Goal: Information Seeking & Learning: Learn about a topic

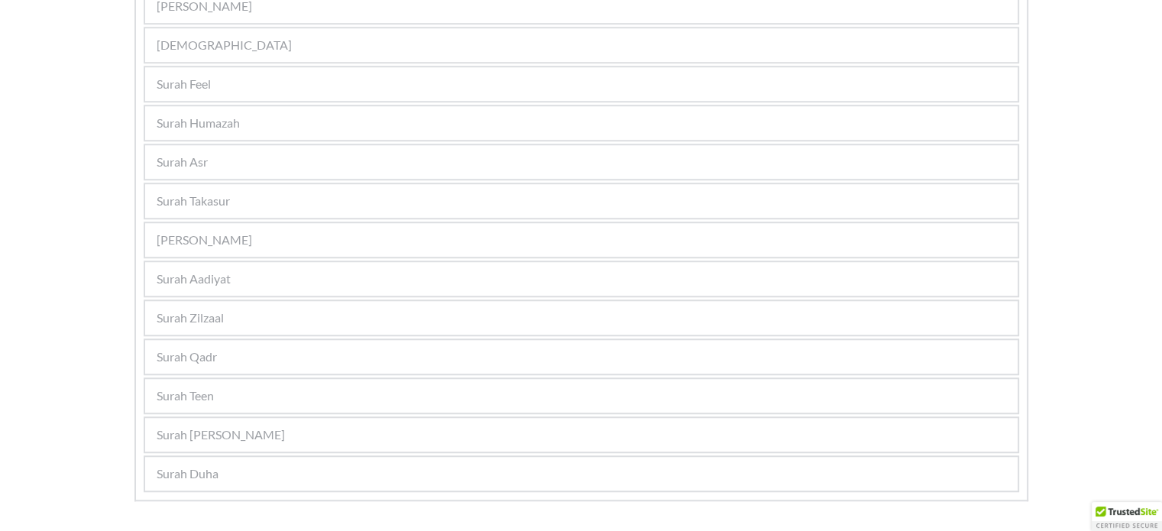
scroll to position [1183, 0]
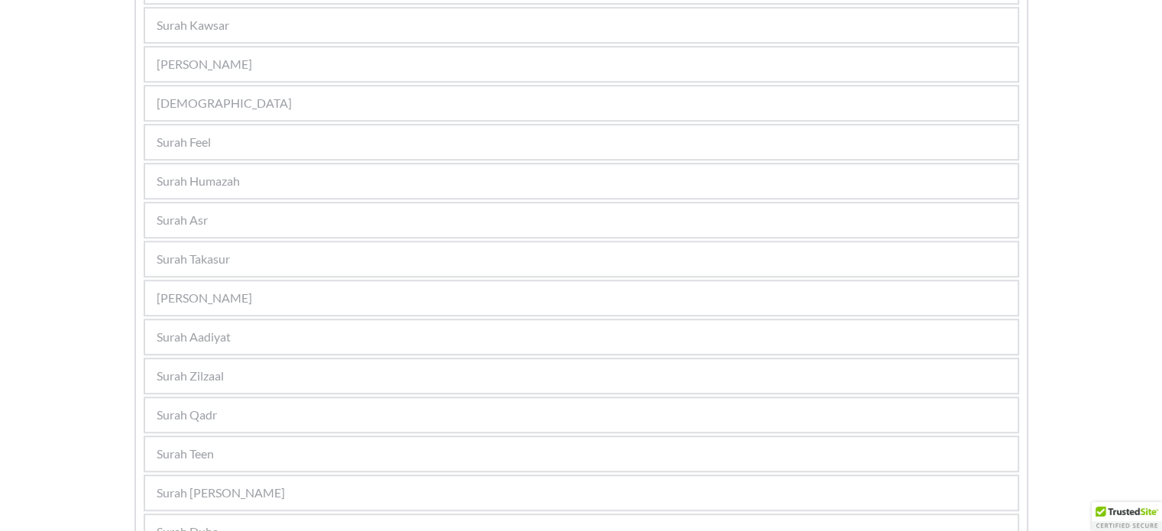
click at [266, 63] on div "[PERSON_NAME]" at bounding box center [581, 64] width 872 height 34
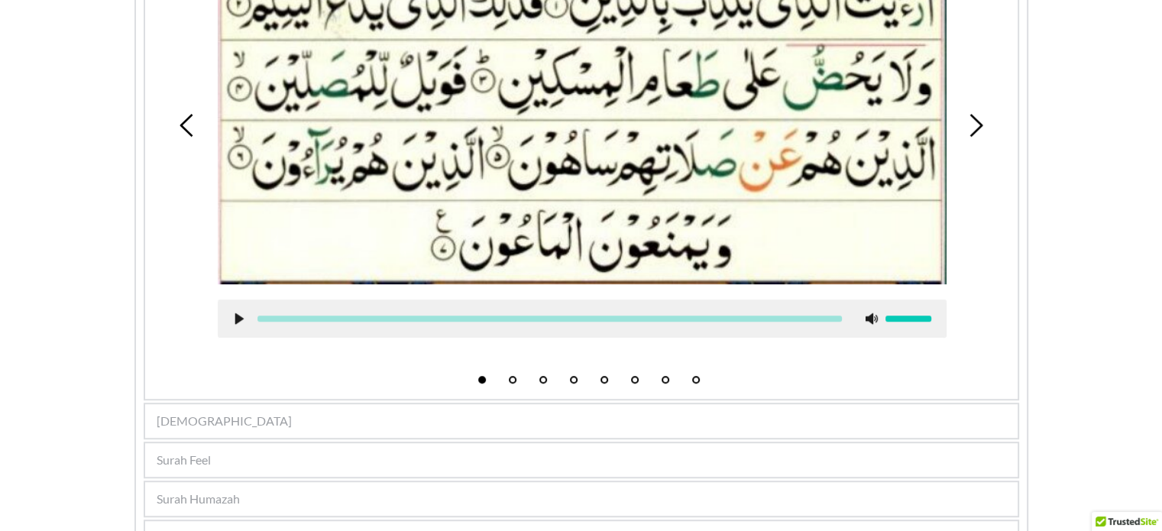
scroll to position [866, 0]
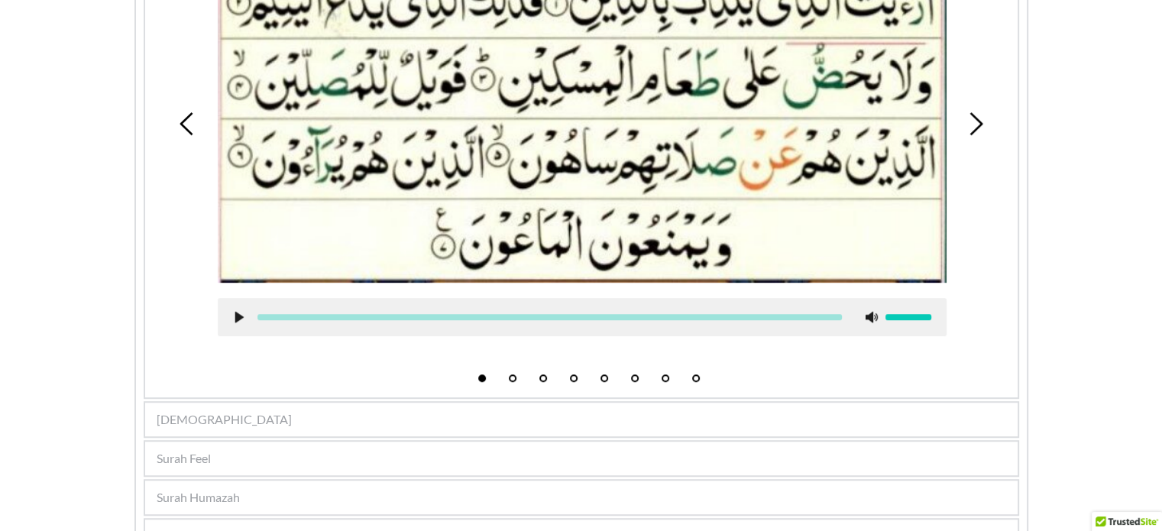
click at [565, 416] on div "[DEMOGRAPHIC_DATA]" at bounding box center [581, 420] width 872 height 34
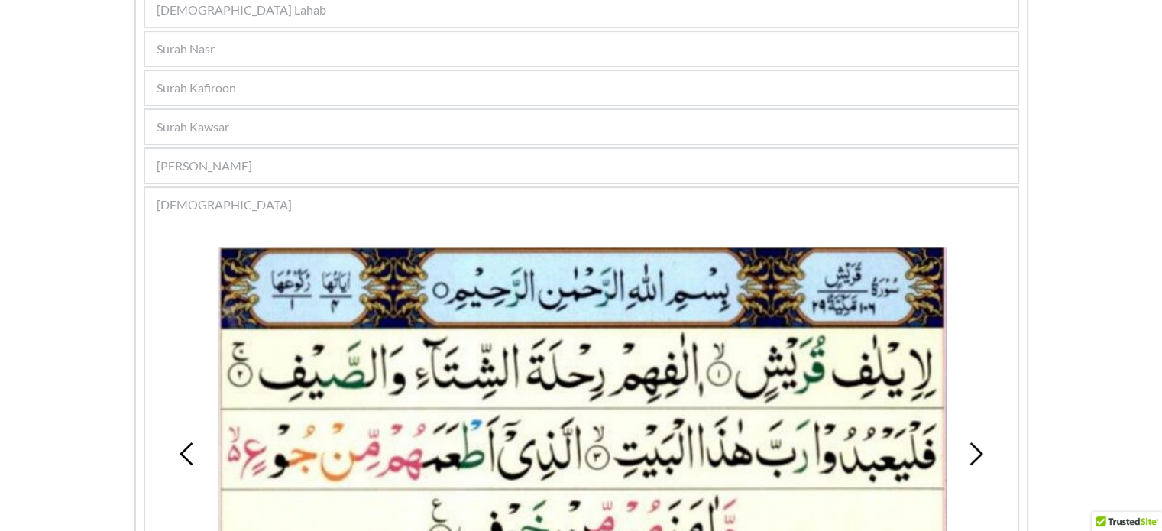
scroll to position [535, 0]
click at [565, 161] on div "[PERSON_NAME]" at bounding box center [581, 167] width 872 height 34
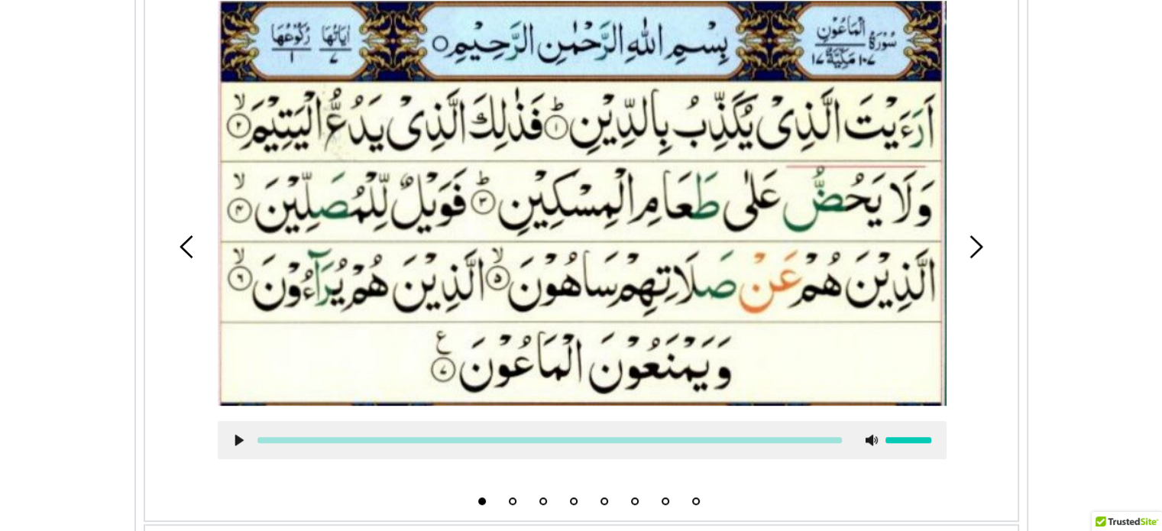
scroll to position [941, 0]
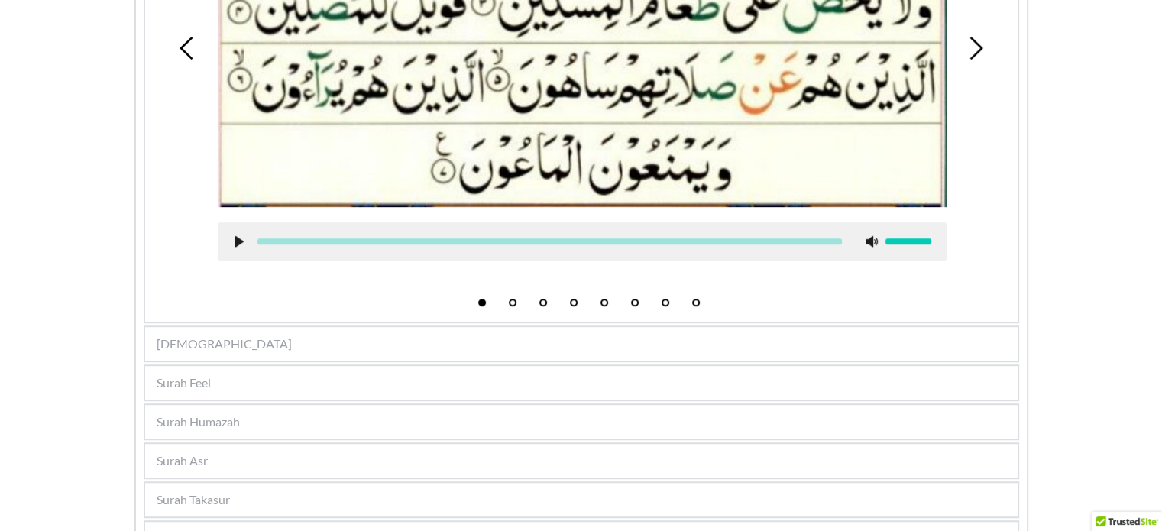
click at [549, 331] on div "[DEMOGRAPHIC_DATA]" at bounding box center [581, 344] width 872 height 34
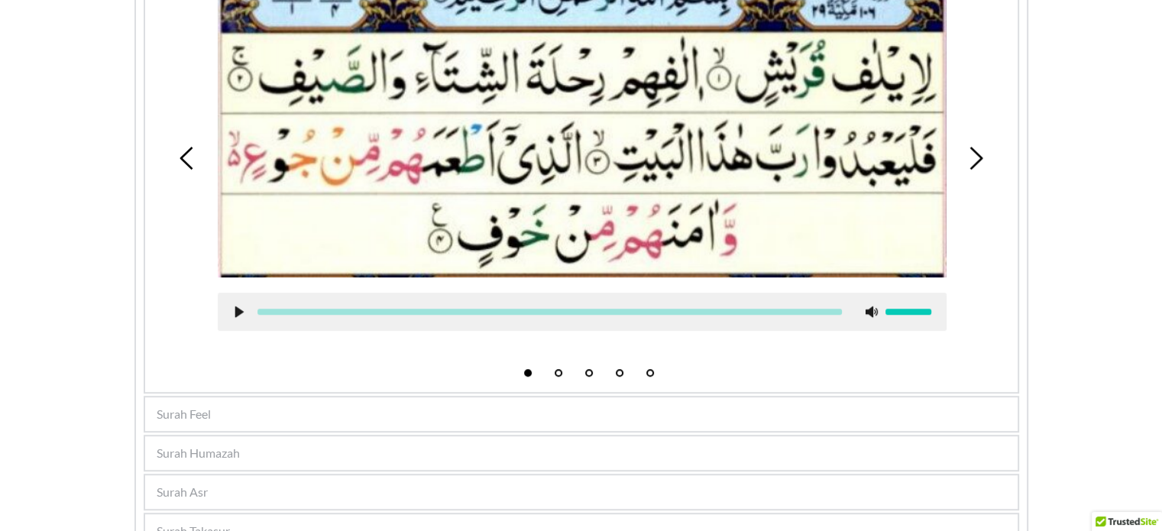
scroll to position [871, 0]
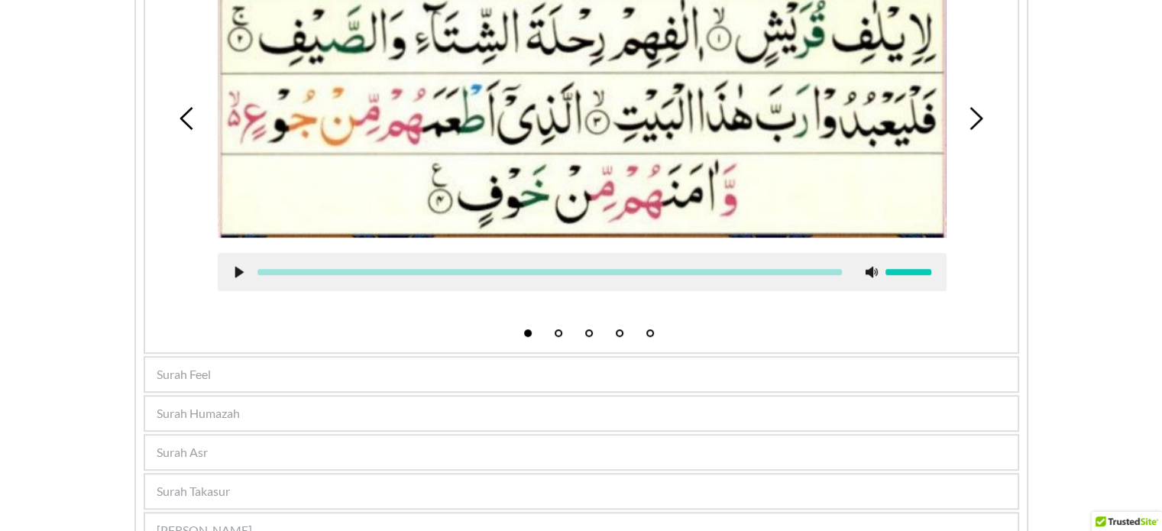
click at [626, 375] on div "Surah Feel" at bounding box center [581, 375] width 872 height 34
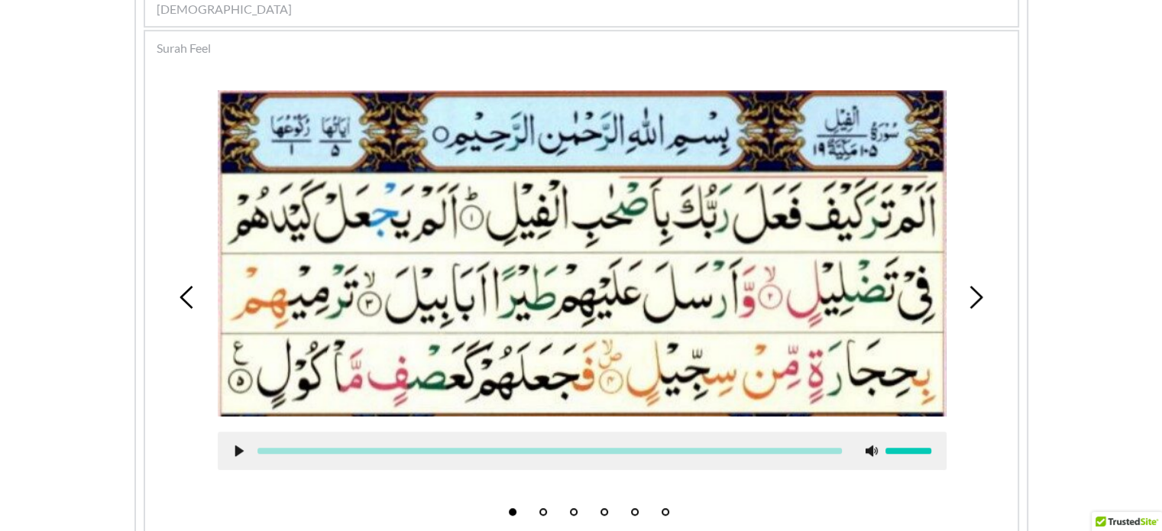
scroll to position [951, 0]
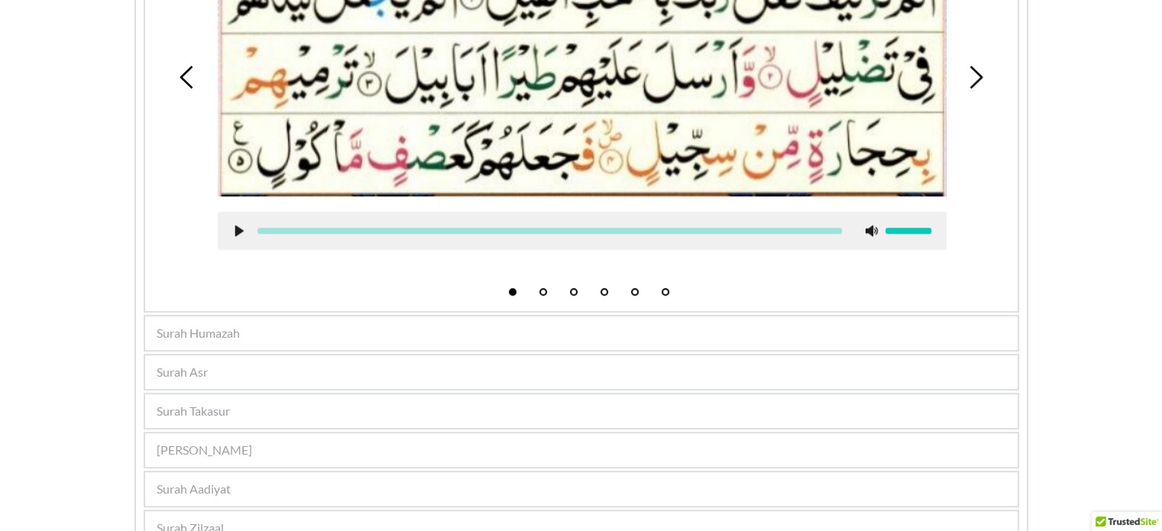
click at [264, 316] on div "Surah Humazah" at bounding box center [581, 333] width 872 height 34
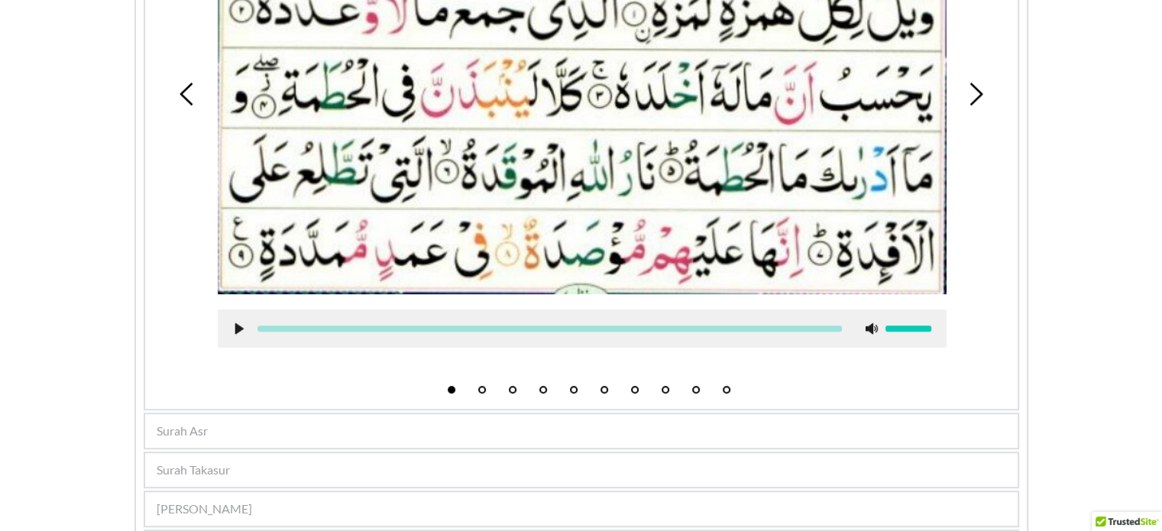
scroll to position [1060, 0]
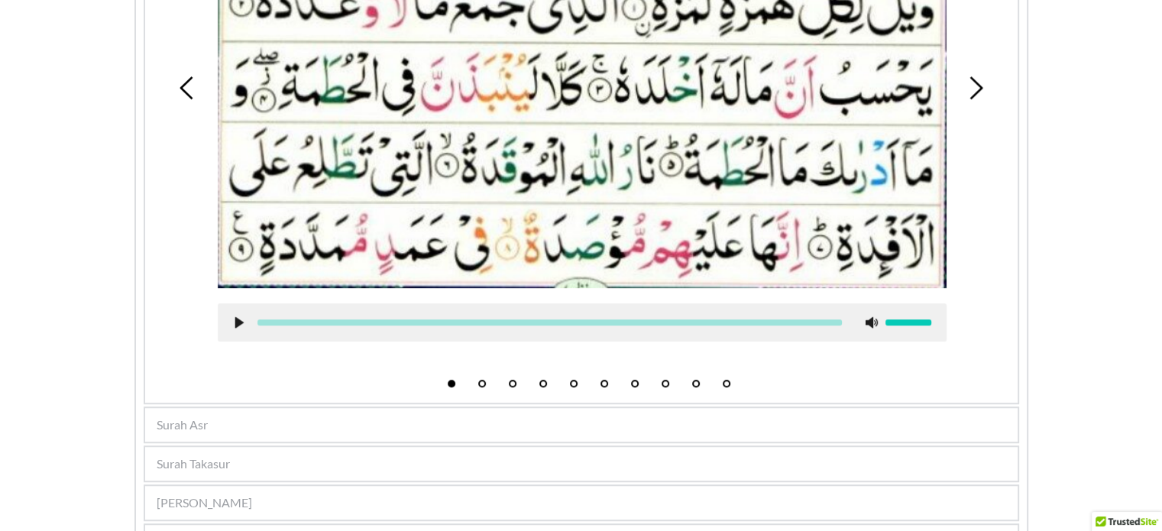
click at [672, 408] on div "Surah Asr" at bounding box center [581, 425] width 872 height 34
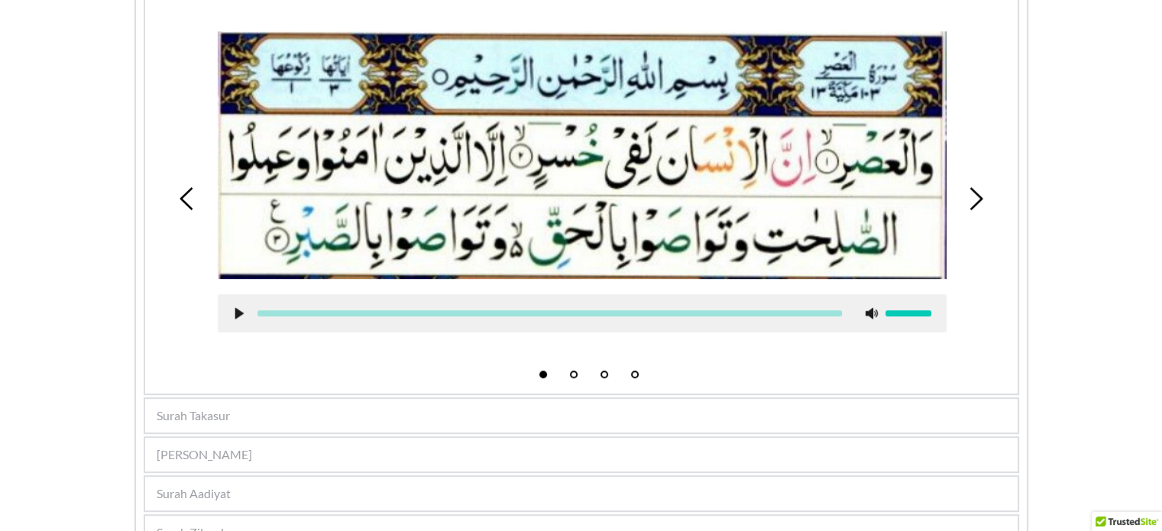
scroll to position [830, 0]
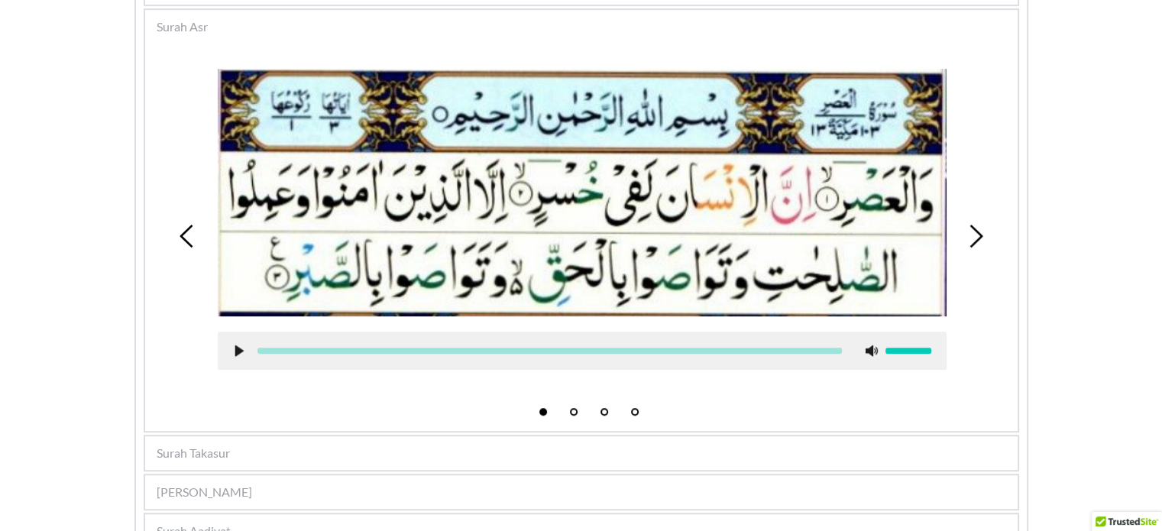
click at [175, 452] on span "Surah Takasur" at bounding box center [193, 453] width 73 height 18
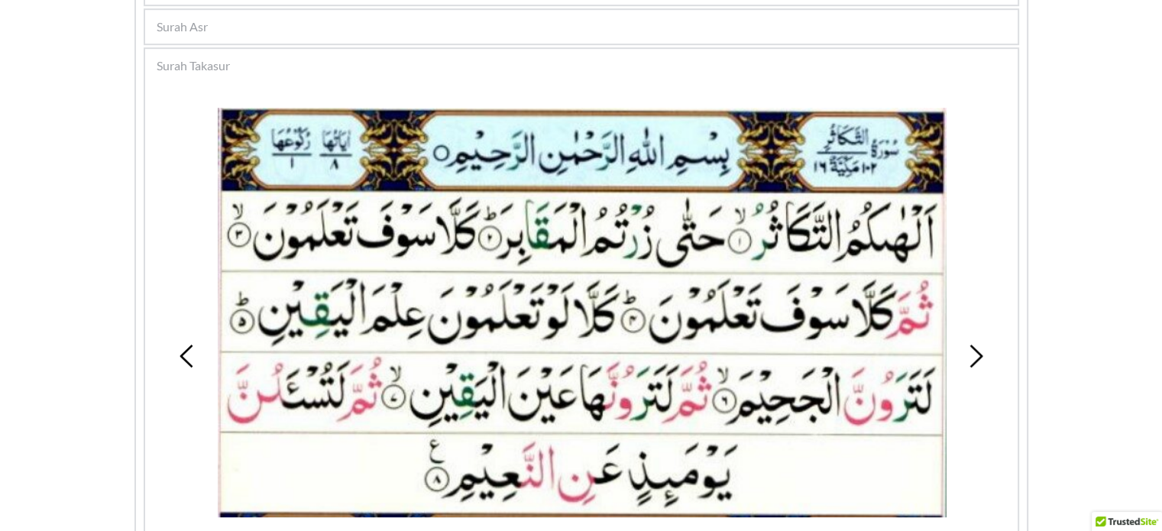
click at [360, 15] on div "Surah Asr" at bounding box center [581, 27] width 872 height 34
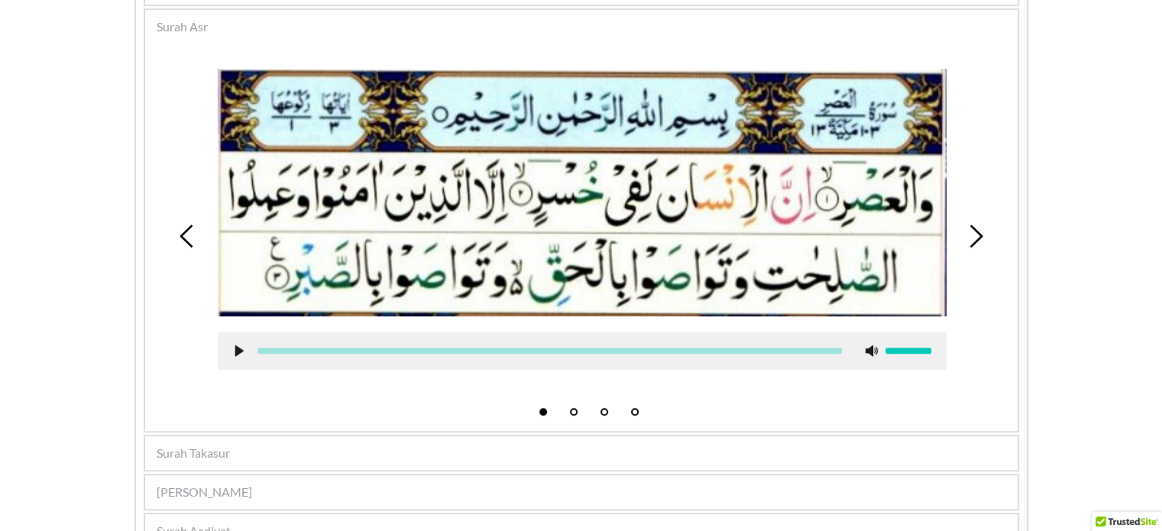
click at [254, 436] on div "Surah Takasur" at bounding box center [581, 453] width 872 height 34
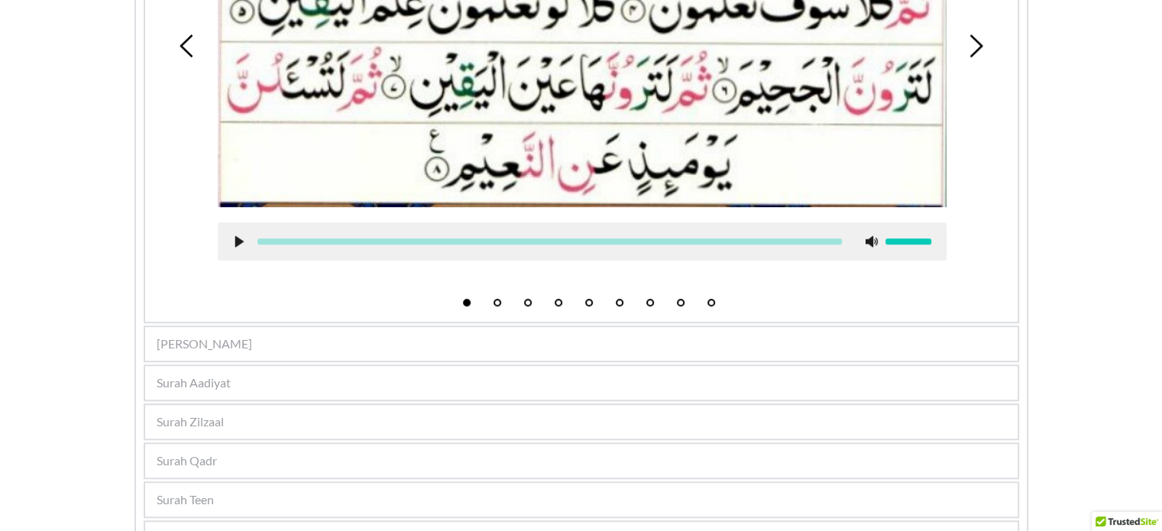
scroll to position [1179, 0]
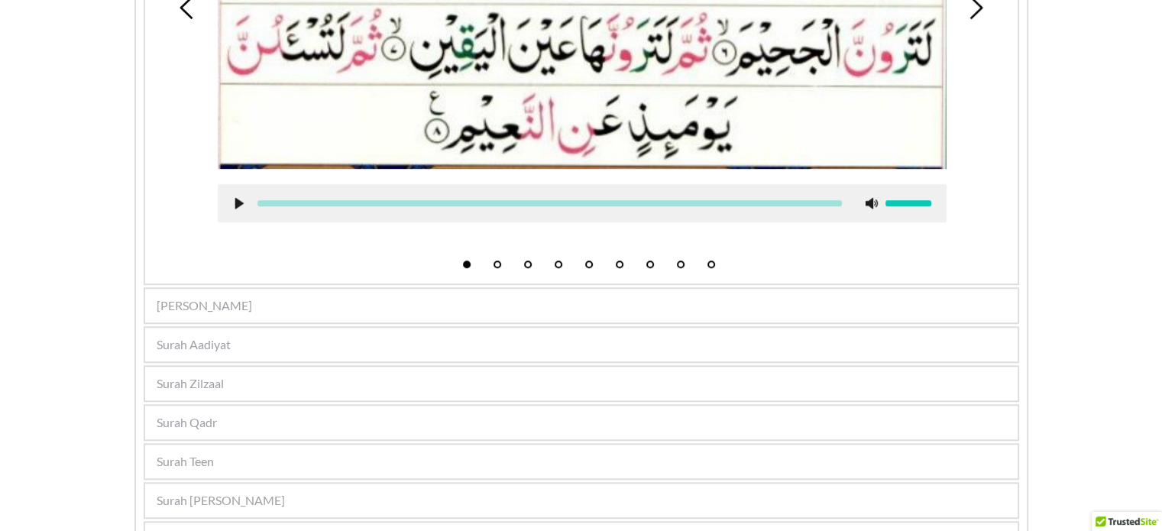
click at [384, 289] on div "[PERSON_NAME]" at bounding box center [581, 306] width 872 height 34
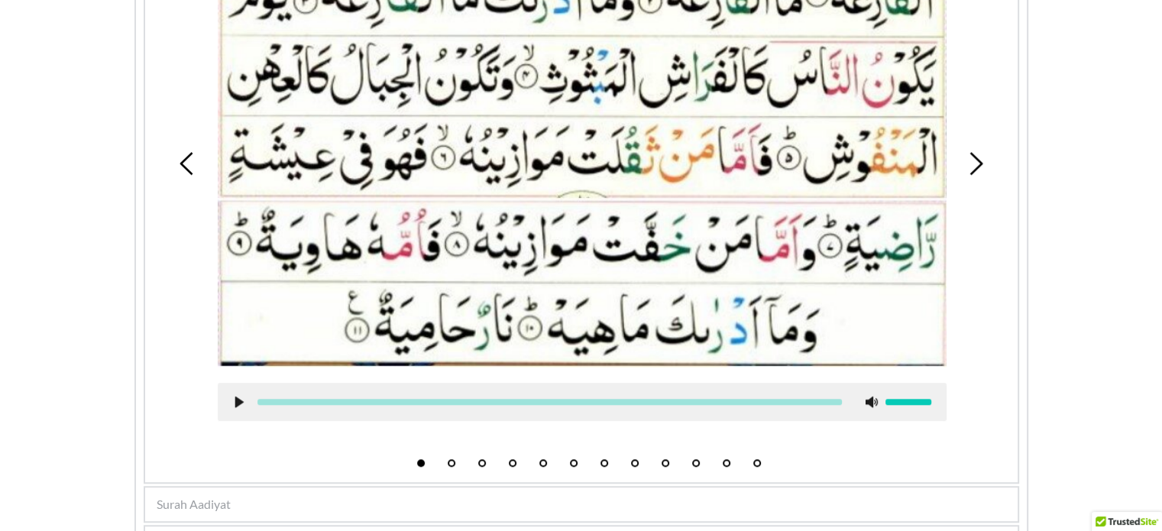
scroll to position [1194, 0]
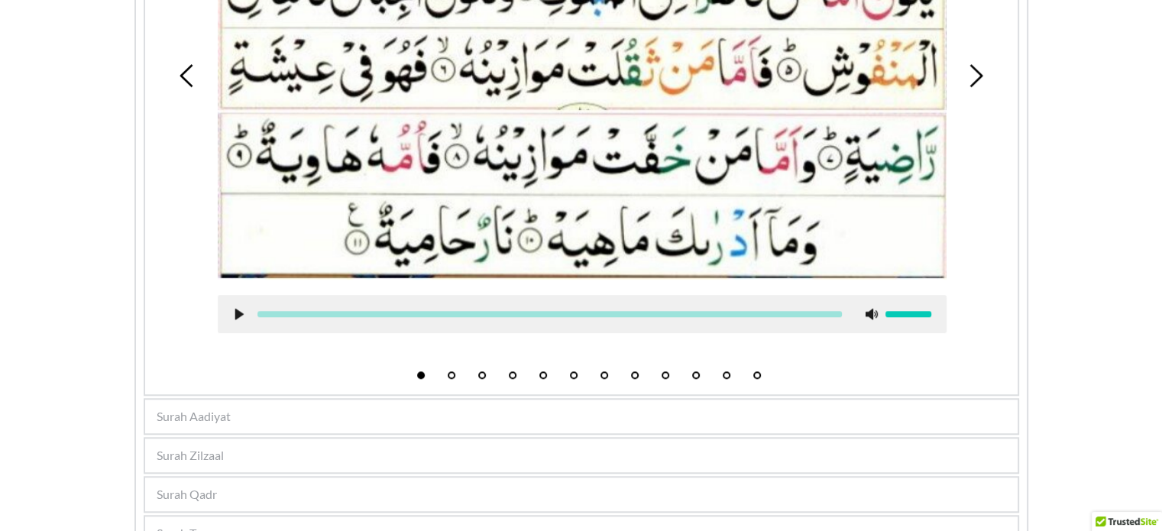
click at [602, 416] on div "Surah Aadiyat" at bounding box center [581, 417] width 872 height 34
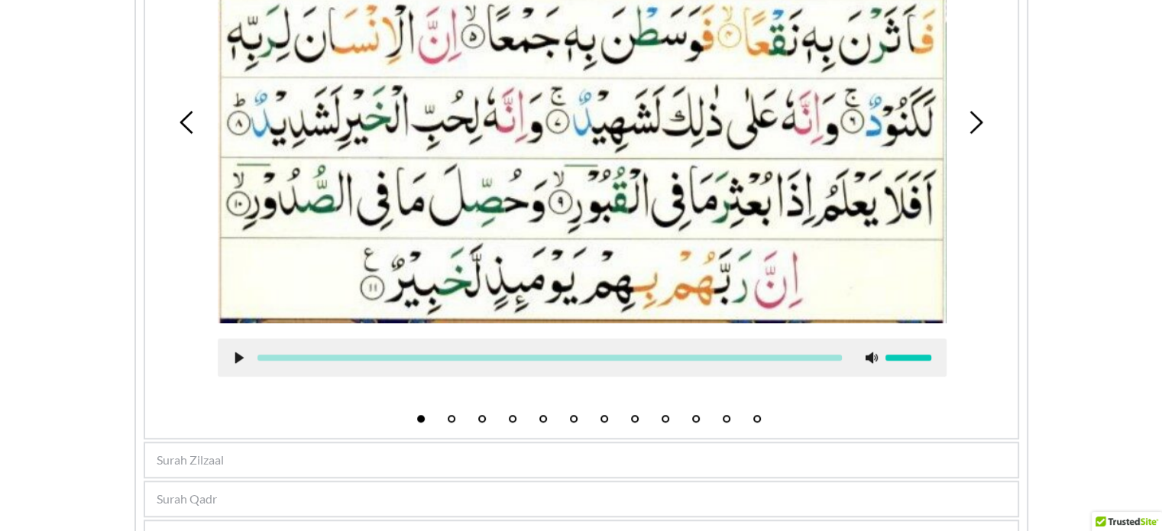
scroll to position [1226, 0]
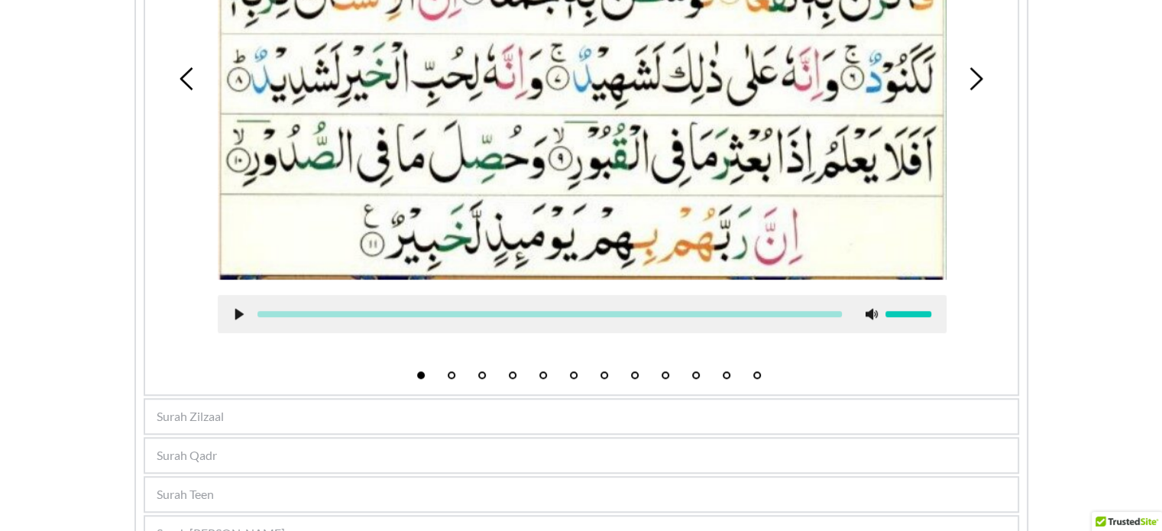
click at [607, 419] on div "Surah Zilzaal" at bounding box center [581, 417] width 872 height 34
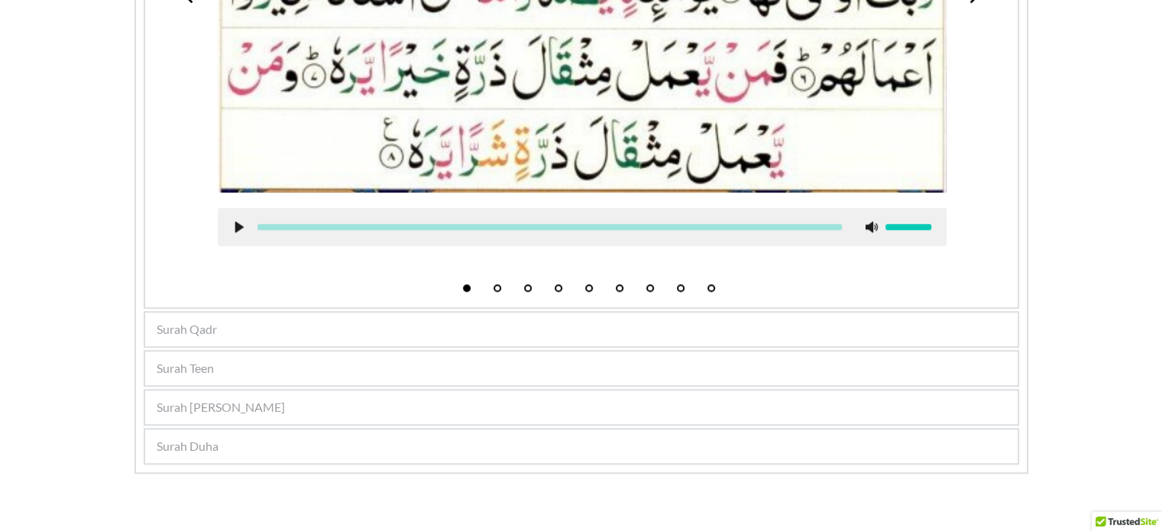
scroll to position [1353, 0]
click at [358, 390] on div "Surah [PERSON_NAME]" at bounding box center [581, 407] width 872 height 34
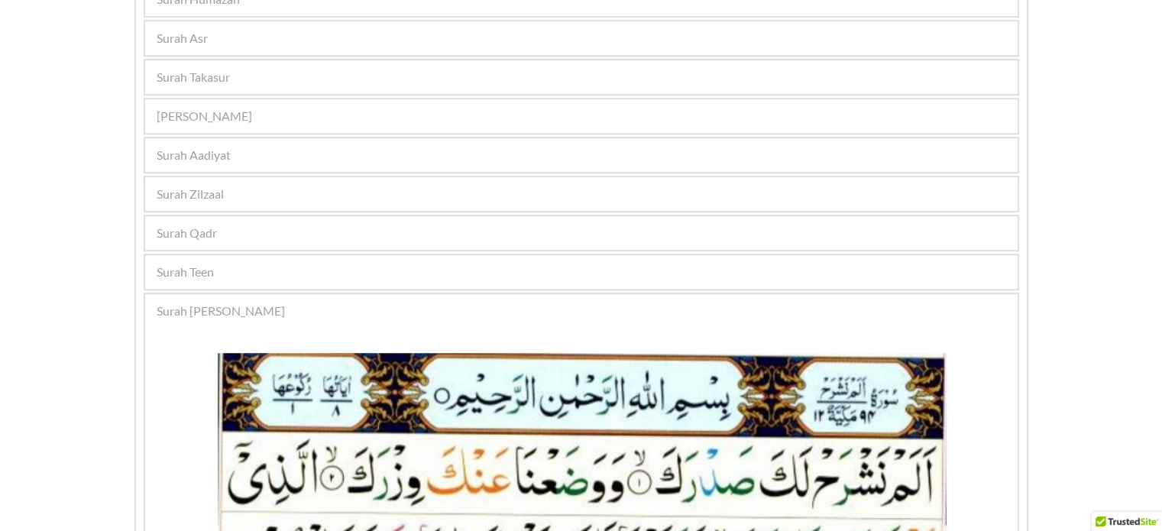
scroll to position [818, 0]
